Goal: Complete application form: Complete application form

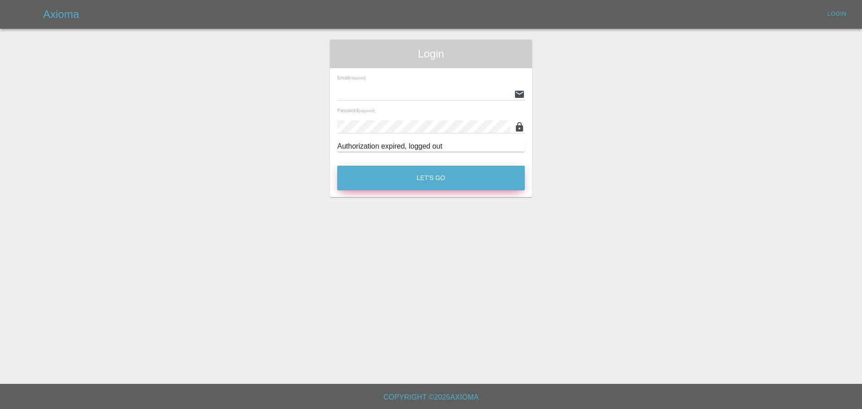
type input "[EMAIL_ADDRESS][PERSON_NAME][DOMAIN_NAME]"
click at [417, 182] on button "Let's Go" at bounding box center [431, 178] width 188 height 25
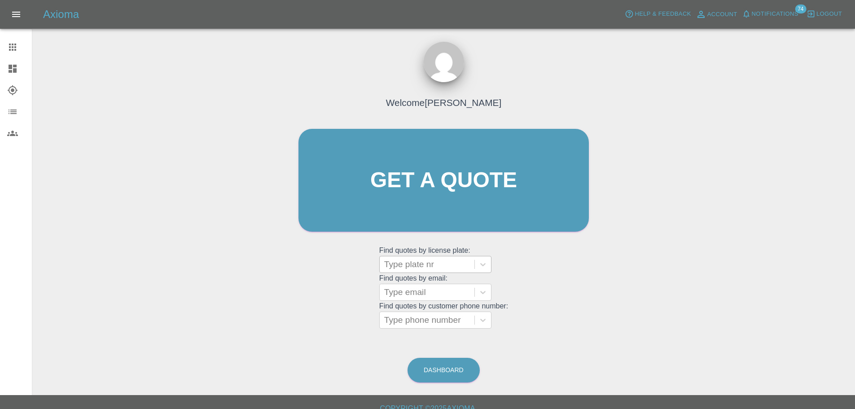
click at [422, 262] on div at bounding box center [427, 264] width 86 height 13
paste input "DP25OTC"
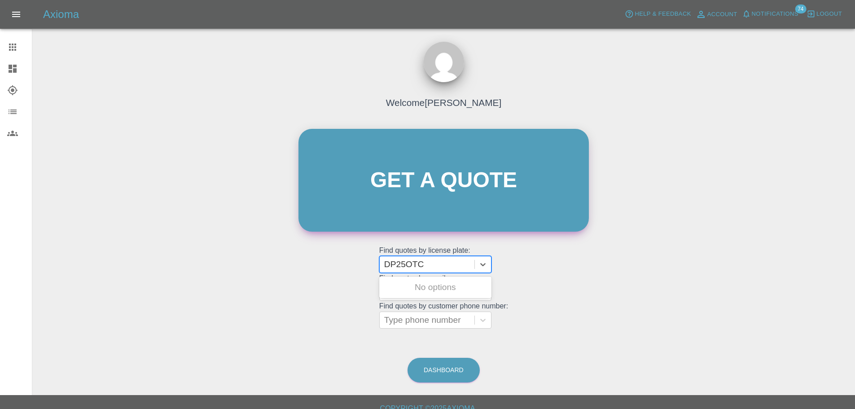
type input "DP25OTC"
click at [406, 184] on link "Get a quote" at bounding box center [444, 180] width 290 height 103
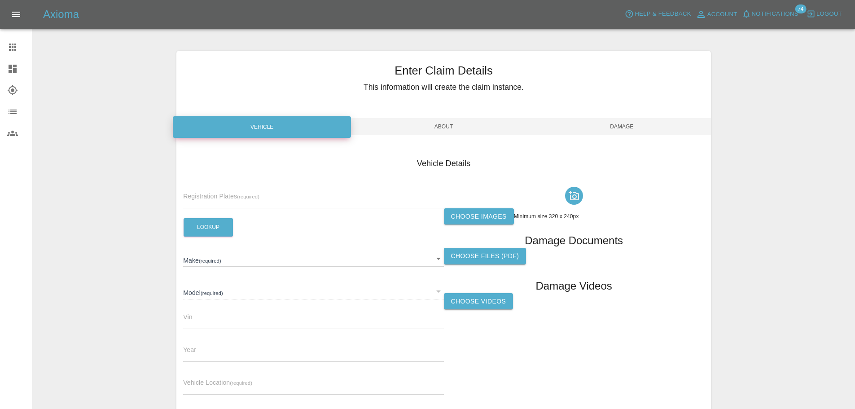
click at [242, 202] on input "text" at bounding box center [313, 201] width 260 height 13
paste input "DP25OTC"
type input "DP25OTC"
click at [220, 220] on button "Lookup" at bounding box center [208, 227] width 49 height 18
click at [222, 199] on input "DP25OTC" at bounding box center [313, 201] width 260 height 13
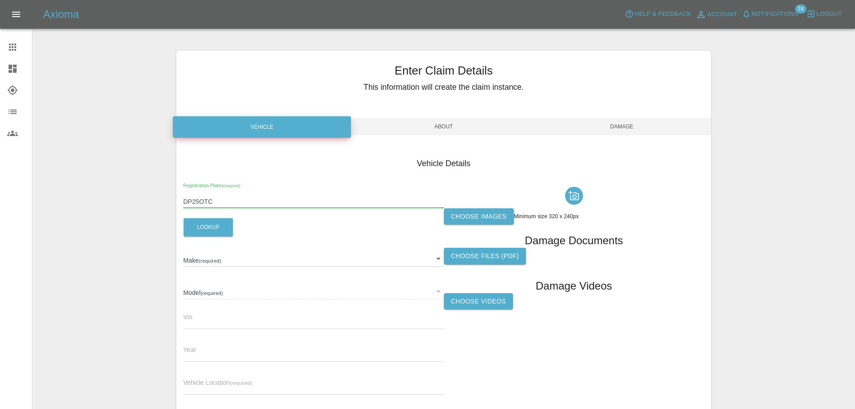
type input "VAUXHALL"
type input "CORSA GS TURBO 100"
type input "[US_VEHICLE_IDENTIFICATION_NUMBER]"
type input "2025"
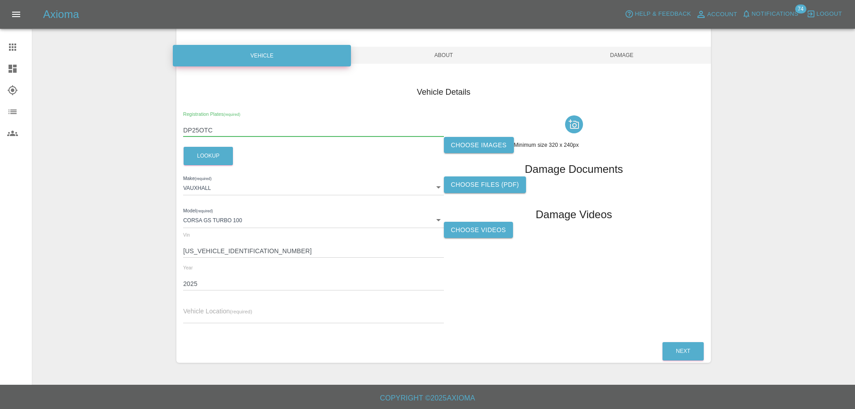
scroll to position [72, 0]
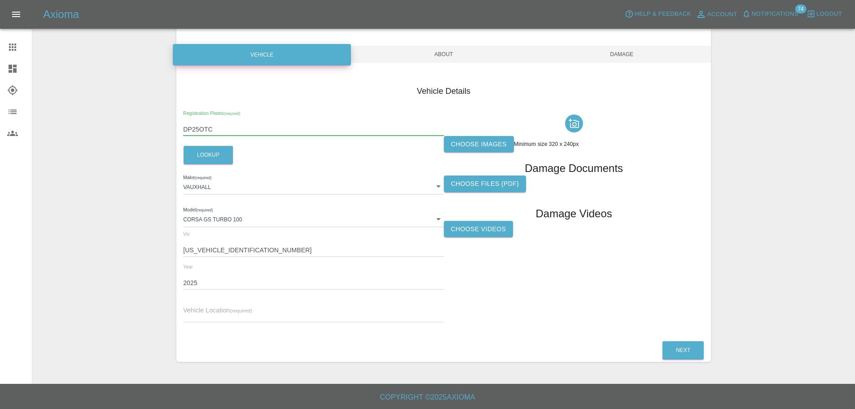
type input "DP25OTC"
click at [216, 315] on input "text" at bounding box center [313, 315] width 260 height 13
click at [504, 150] on label "Choose images" at bounding box center [479, 144] width 70 height 17
click at [0, 0] on input "Choose images" at bounding box center [0, 0] width 0 height 0
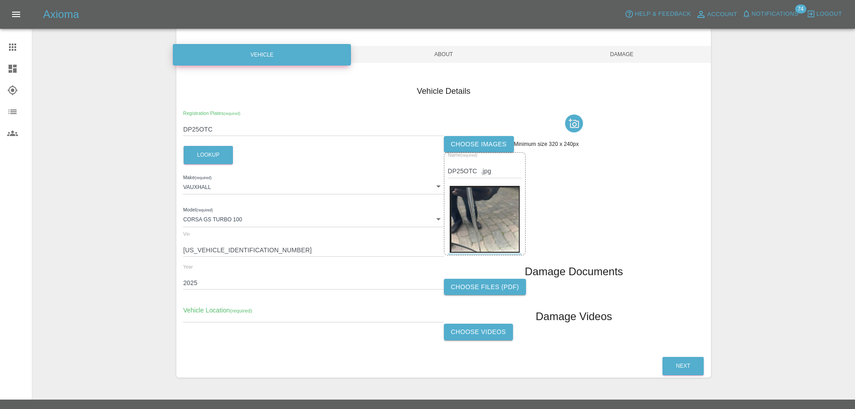
click at [265, 315] on input "text" at bounding box center [313, 315] width 260 height 13
paste input "Coachwork Renovations, [STREET_ADDRESS]"
type input "Coachwork Renovations, [STREET_ADDRESS]"
click at [687, 360] on button "Next" at bounding box center [683, 366] width 41 height 18
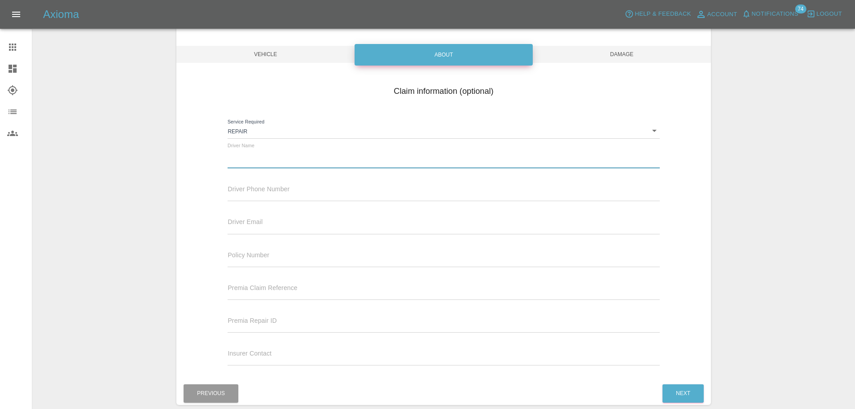
click at [264, 159] on input "text" at bounding box center [444, 161] width 432 height 13
paste input "[PERSON_NAME]"
type input "[PERSON_NAME]"
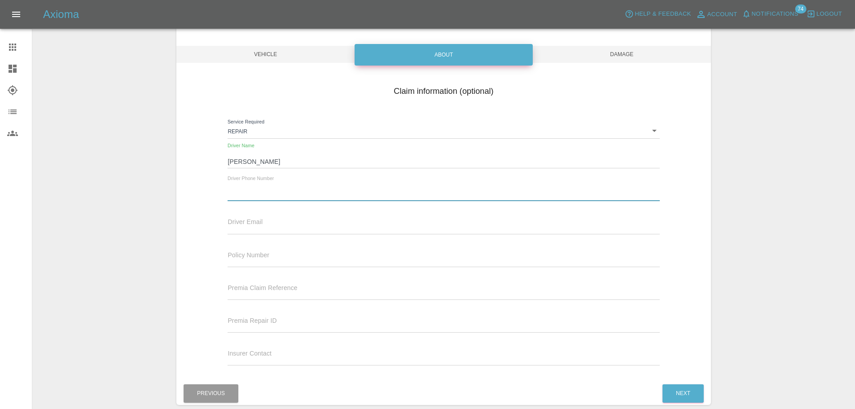
click at [268, 197] on input "text" at bounding box center [444, 194] width 432 height 13
paste input "07977 499307"
type input "07977 499307"
click at [683, 390] on button "Next" at bounding box center [683, 393] width 41 height 18
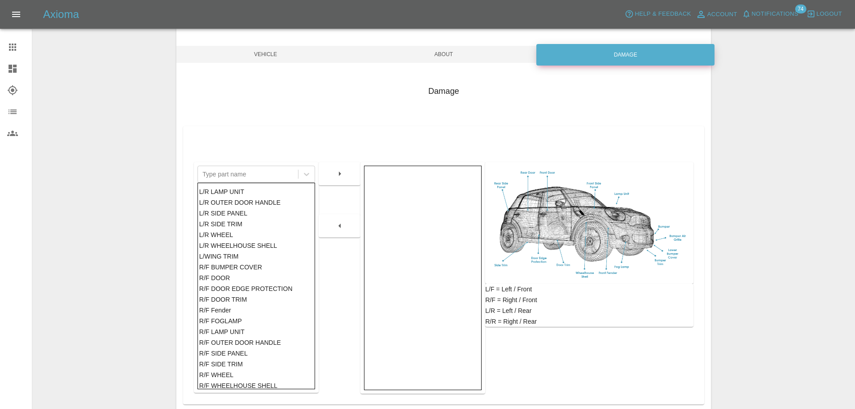
scroll to position [303, 0]
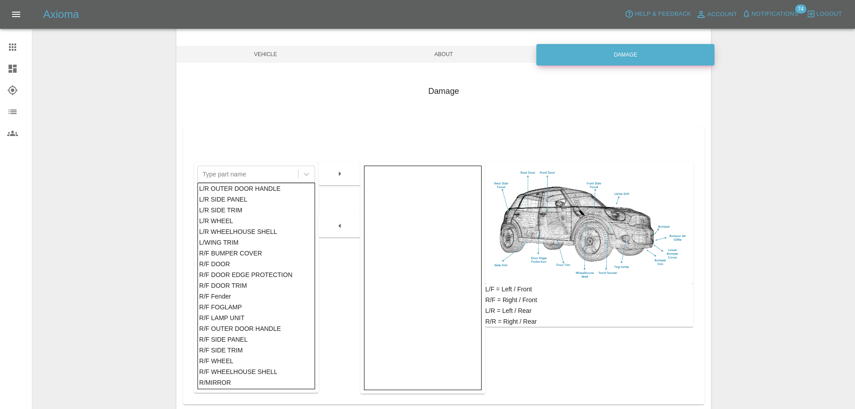
click at [226, 264] on div "R/F DOOR" at bounding box center [256, 264] width 114 height 11
click at [331, 170] on button "button" at bounding box center [340, 174] width 29 height 16
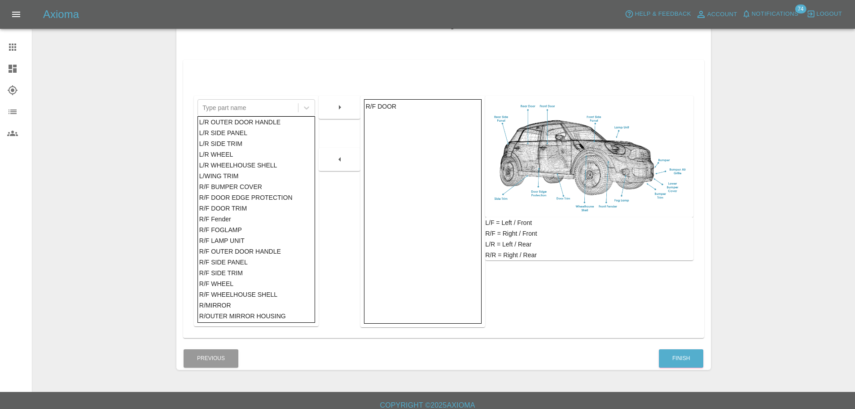
scroll to position [147, 0]
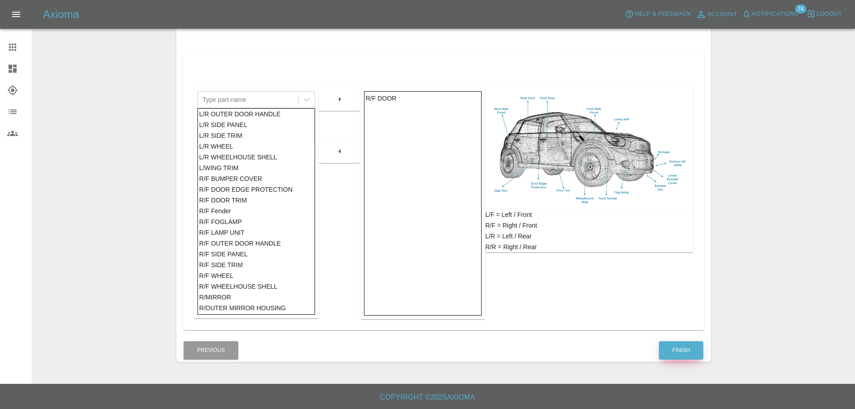
click at [676, 352] on button "Finish" at bounding box center [681, 350] width 44 height 18
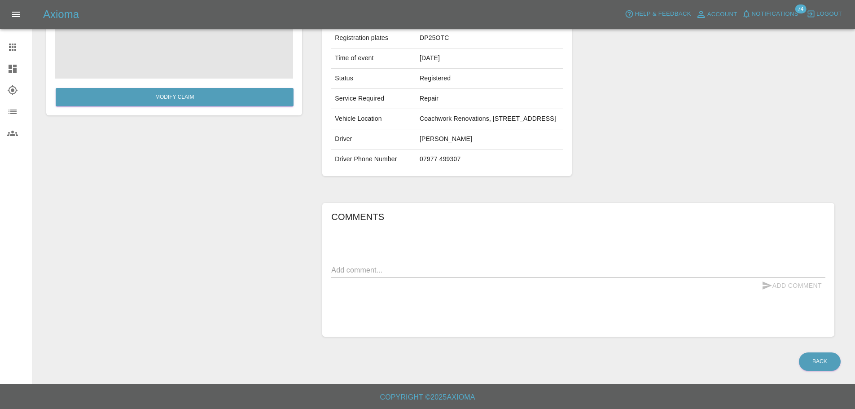
scroll to position [146, 0]
click at [400, 276] on div "x" at bounding box center [578, 270] width 494 height 14
type textarea "scratch on door"
click at [792, 286] on button "Add Comment" at bounding box center [791, 285] width 67 height 17
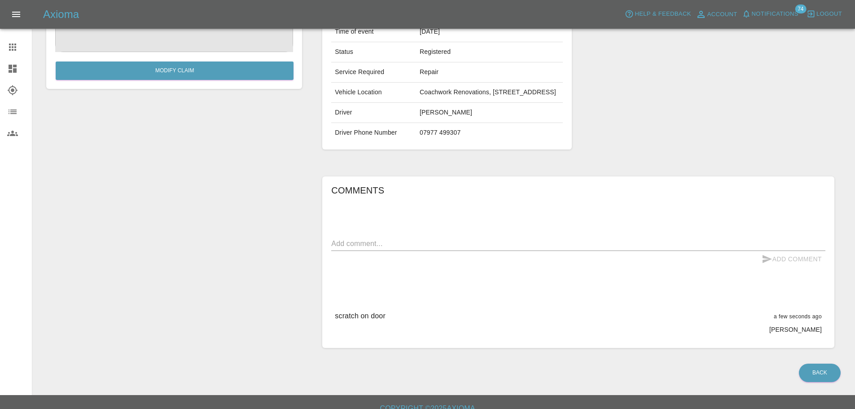
click at [9, 48] on icon at bounding box center [12, 47] width 11 height 11
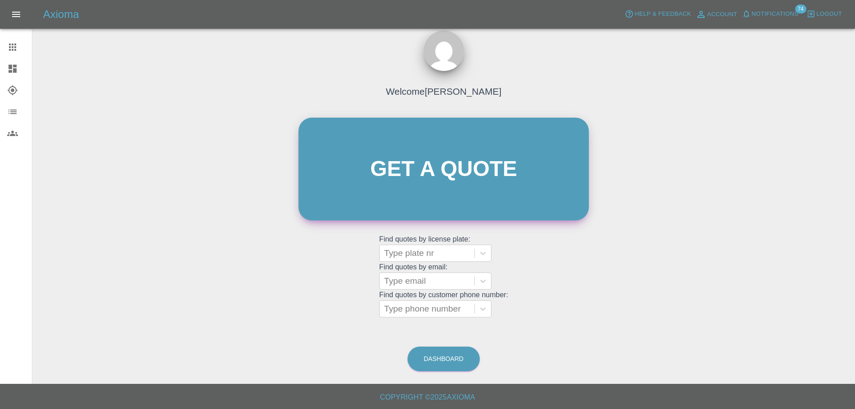
click at [419, 189] on link "Get a quote" at bounding box center [444, 169] width 290 height 103
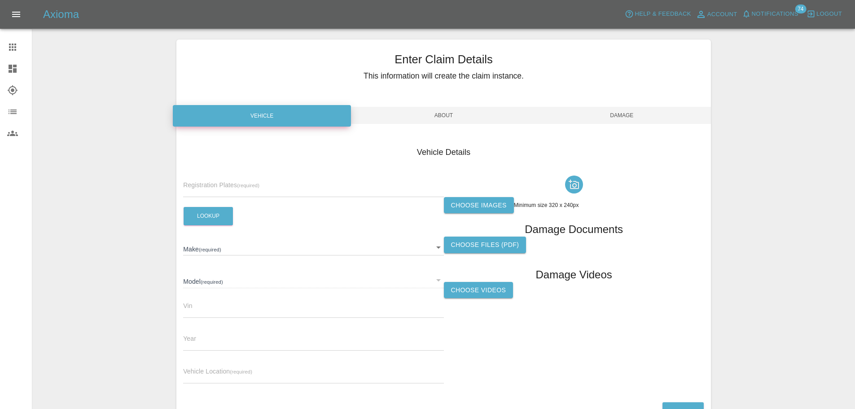
click at [222, 192] on input "text" at bounding box center [313, 190] width 260 height 13
paste input "OW25VKD"
type input "OW25VKD"
click at [211, 218] on button "Lookup" at bounding box center [208, 216] width 49 height 18
type input "POLESTAR"
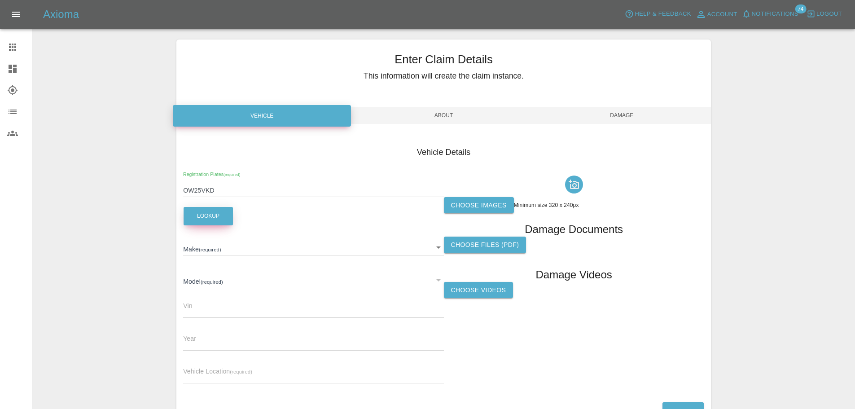
type input "4 SINGLE MOTOR PLUS"
type input "[US_VEHICLE_IDENTIFICATION_NUMBER]"
type input "2025"
click at [233, 194] on input "OW25VKD" at bounding box center [313, 190] width 260 height 13
click at [178, 186] on div "Vehicle Details Registration Plates (required) OW25VKD Lookup Make (required) P…" at bounding box center [443, 266] width 535 height 267
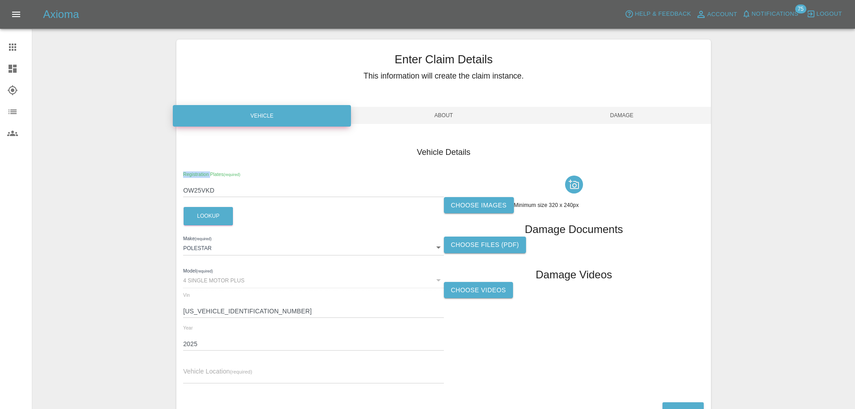
click at [178, 186] on div "Vehicle Details Registration Plates (required) OW25VKD Lookup Make (required) P…" at bounding box center [443, 266] width 535 height 267
click at [196, 190] on input "OW25VKD" at bounding box center [313, 190] width 260 height 13
click at [195, 190] on input "OW25VKD" at bounding box center [313, 190] width 260 height 13
paste input "Dv75upw"
type input "Dv75upw"
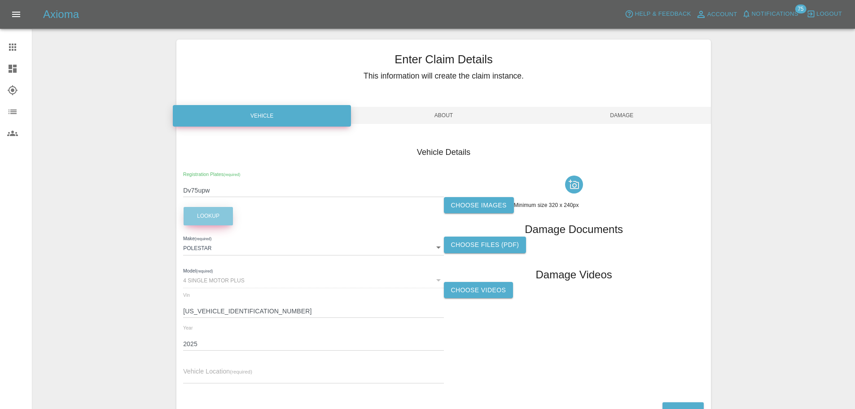
click at [203, 212] on button "Lookup" at bounding box center [208, 216] width 49 height 18
type input "N/A"
type input "0"
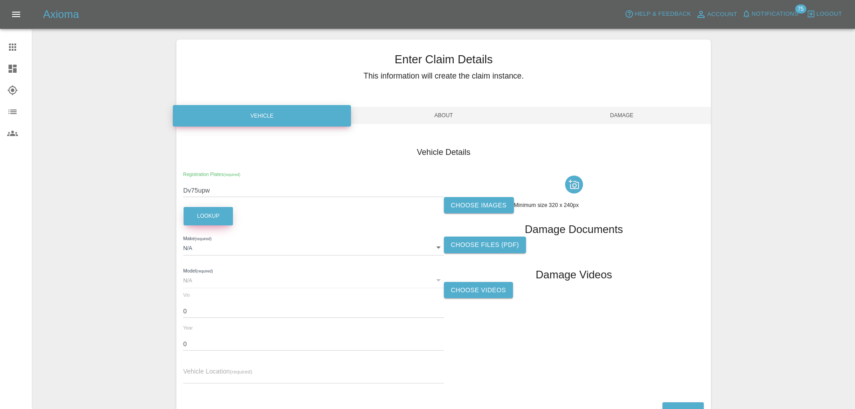
click at [211, 216] on button "Lookup" at bounding box center [208, 216] width 49 height 18
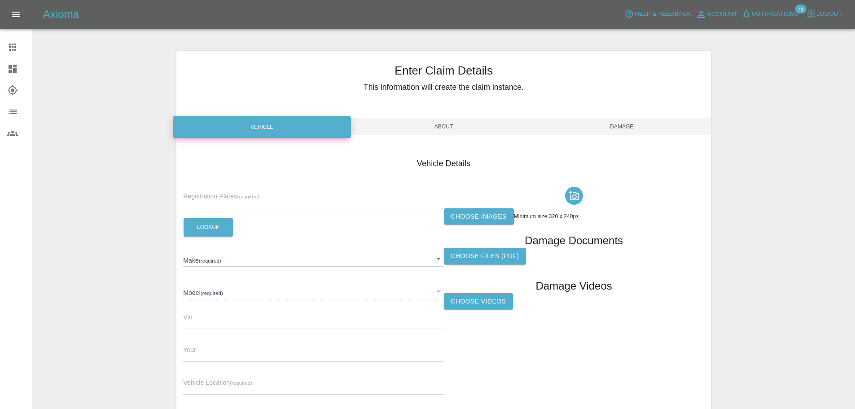
click at [226, 198] on input "text" at bounding box center [313, 201] width 260 height 13
paste input "Dv75upw"
type input "Dv75upw"
click at [216, 227] on button "Lookup" at bounding box center [208, 227] width 49 height 18
type input "N/A"
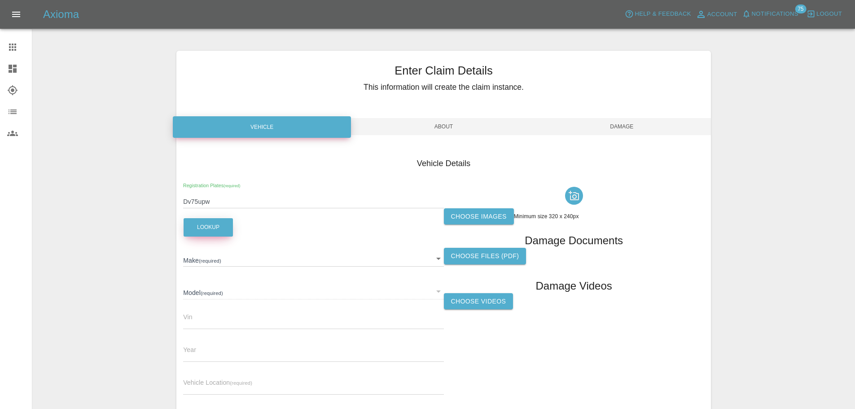
type input "N/A"
type input "0"
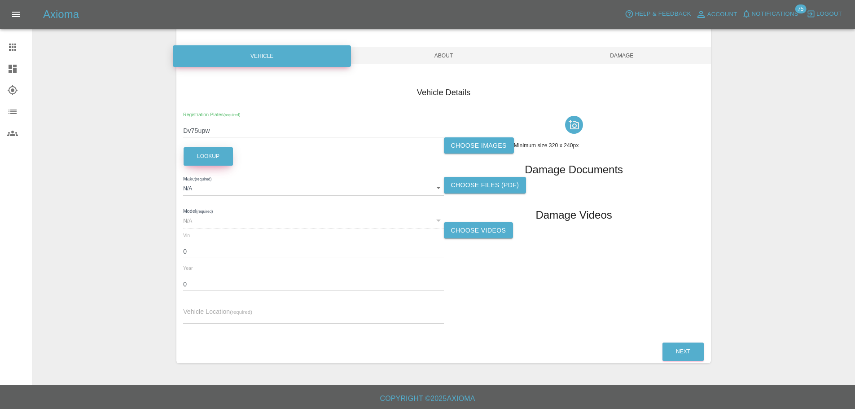
scroll to position [72, 0]
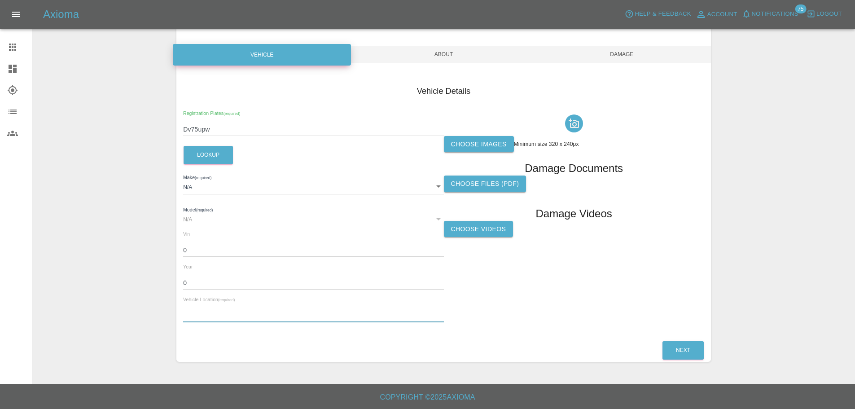
click at [244, 316] on input "text" at bounding box center [313, 315] width 260 height 13
paste input "Innovate Dorset Ltd, 41-44 King Street, Wimborne, BH21 1EB"
type input "Innovate Dorset Ltd, 41-44 King Street, Wimborne, BH21 1EB"
click at [471, 143] on label "Choose images" at bounding box center [479, 144] width 70 height 17
click at [0, 0] on input "Choose images" at bounding box center [0, 0] width 0 height 0
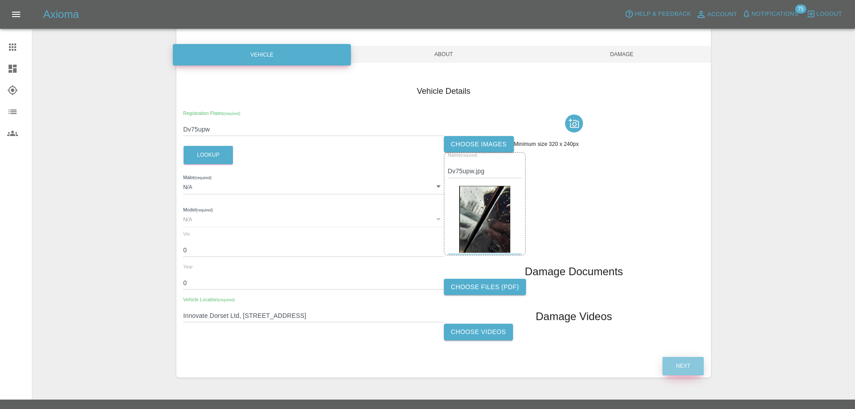
click at [679, 365] on button "Next" at bounding box center [683, 366] width 41 height 18
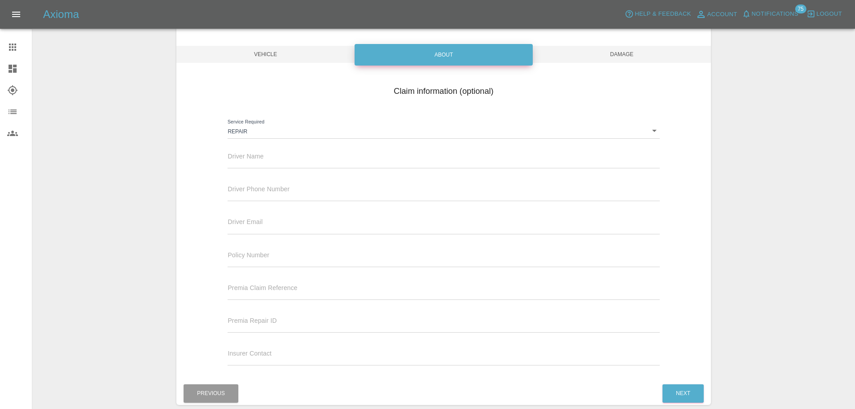
click at [250, 160] on input "text" at bounding box center [444, 161] width 432 height 13
paste input "Luke Monahan"
type input "Luke Monahan"
click at [291, 190] on input "text" at bounding box center [444, 194] width 432 height 13
paste input "07890594791"
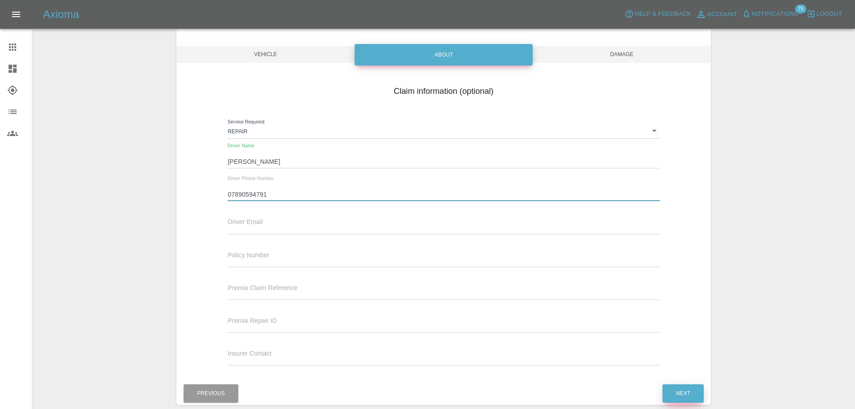
type input "07890594791"
click at [686, 389] on button "Next" at bounding box center [683, 393] width 41 height 18
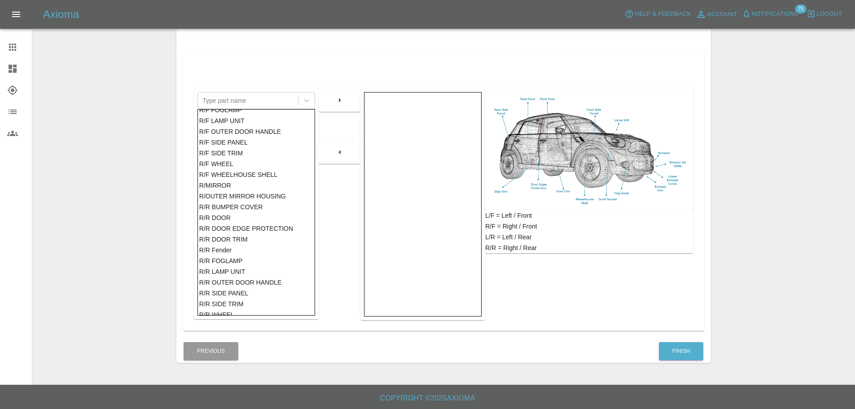
scroll to position [147, 0]
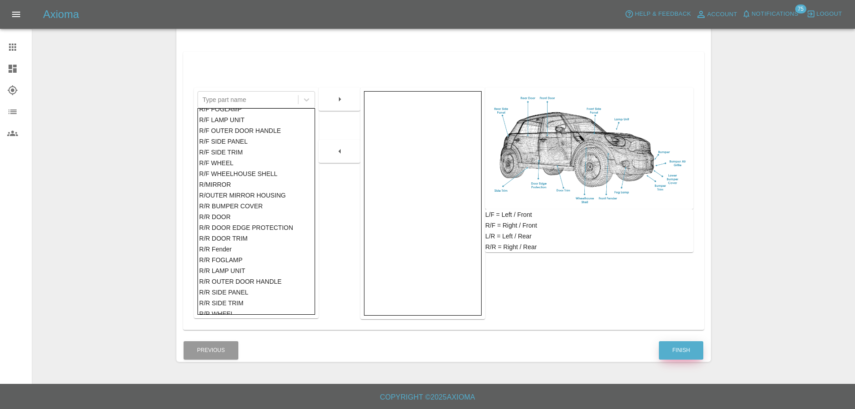
click at [689, 349] on button "Finish" at bounding box center [681, 350] width 44 height 18
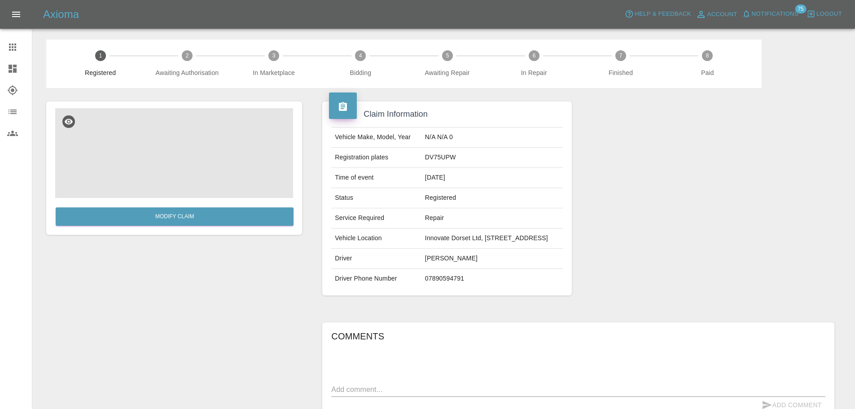
scroll to position [137, 0]
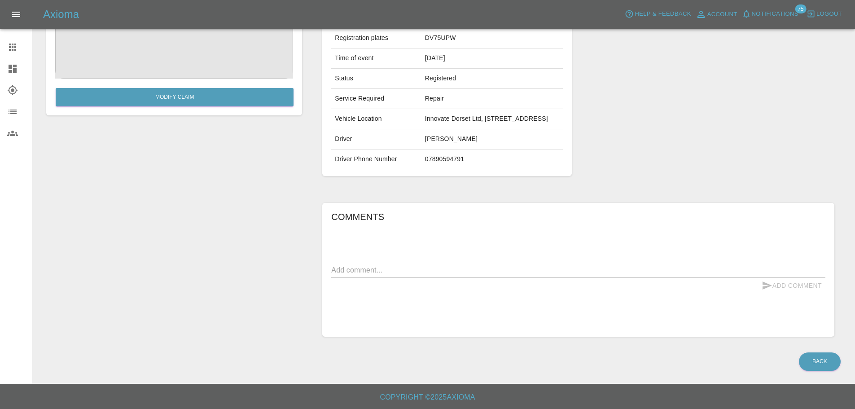
click at [372, 264] on div "x" at bounding box center [578, 270] width 494 height 14
type textarea "B"
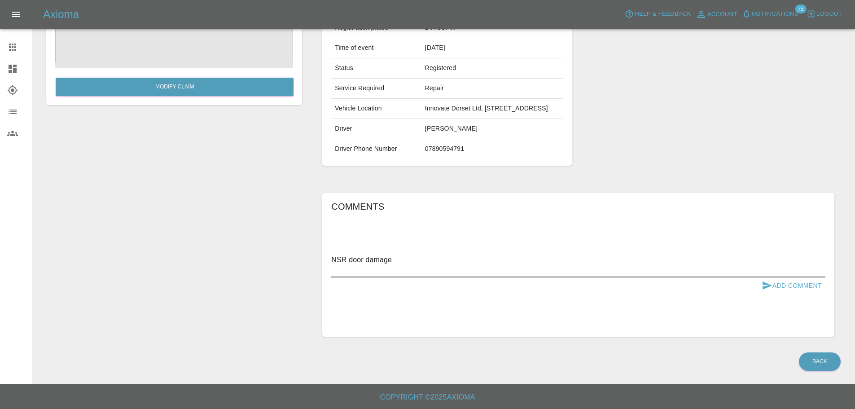
type textarea "NSR door damage"
click at [788, 290] on button "Add Comment" at bounding box center [791, 285] width 67 height 17
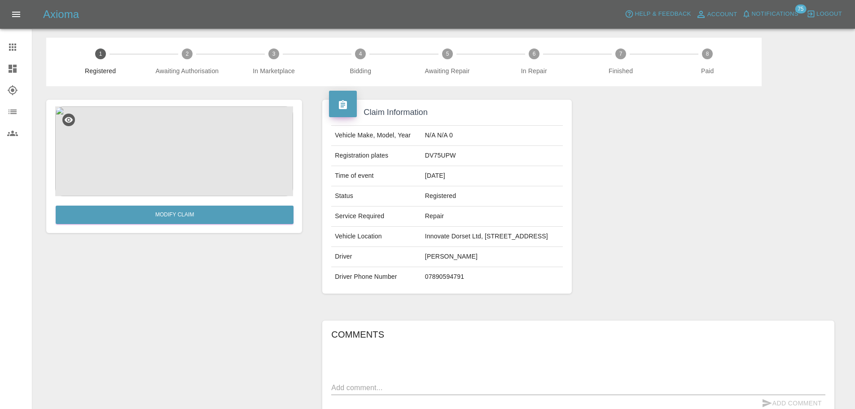
scroll to position [0, 0]
